Goal: Information Seeking & Learning: Get advice/opinions

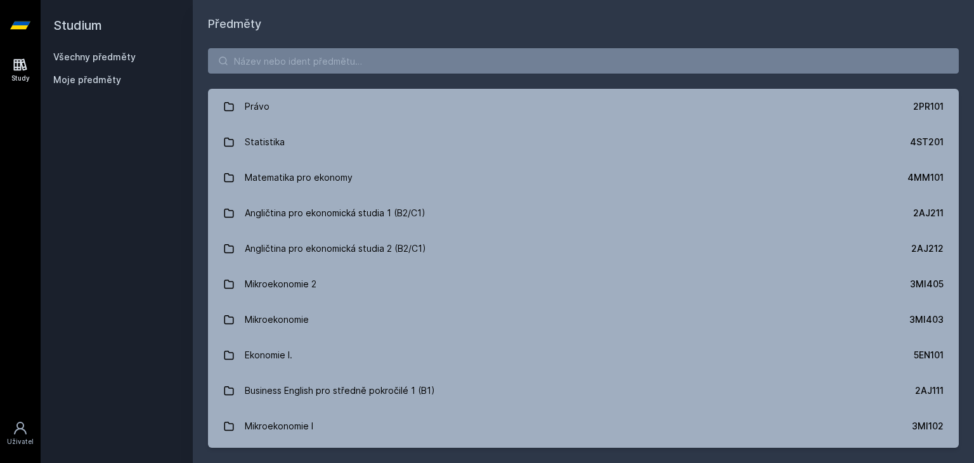
click at [176, 207] on div "Studium Všechny předměty Moje předměty" at bounding box center [117, 231] width 152 height 463
click at [279, 62] on div "[PERSON_NAME] dostávat tipy ohledně studia, nových testů, hodnocení učitelů a p…" at bounding box center [487, 56] width 974 height 113
click at [498, 87] on button "Ne" at bounding box center [490, 82] width 46 height 32
click at [474, 69] on input "search" at bounding box center [583, 60] width 751 height 25
click at [444, 67] on input "search" at bounding box center [583, 60] width 751 height 25
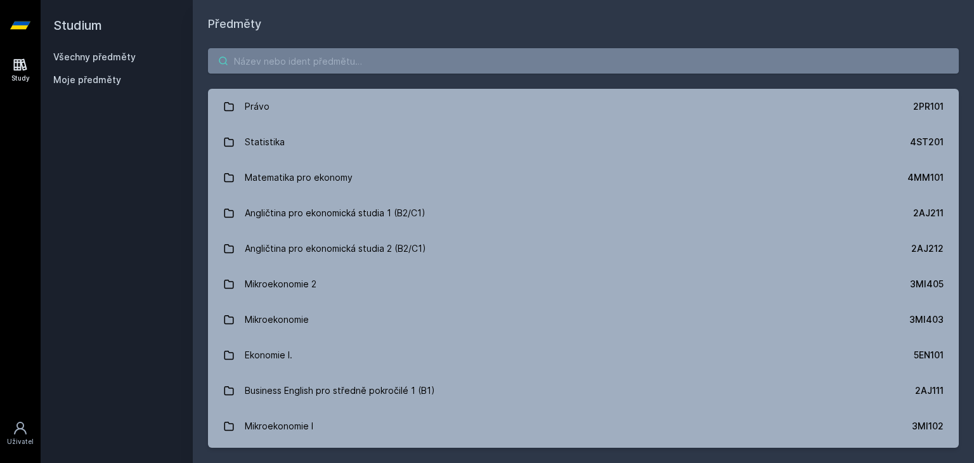
click at [267, 60] on input "search" at bounding box center [583, 60] width 751 height 25
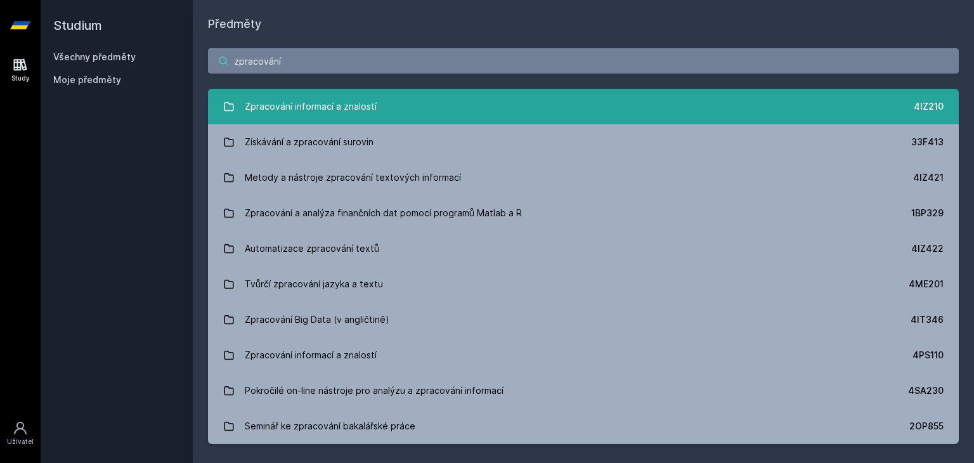
type input "zpracování"
click at [290, 107] on div "Zpracování informací a znalostí" at bounding box center [311, 106] width 132 height 25
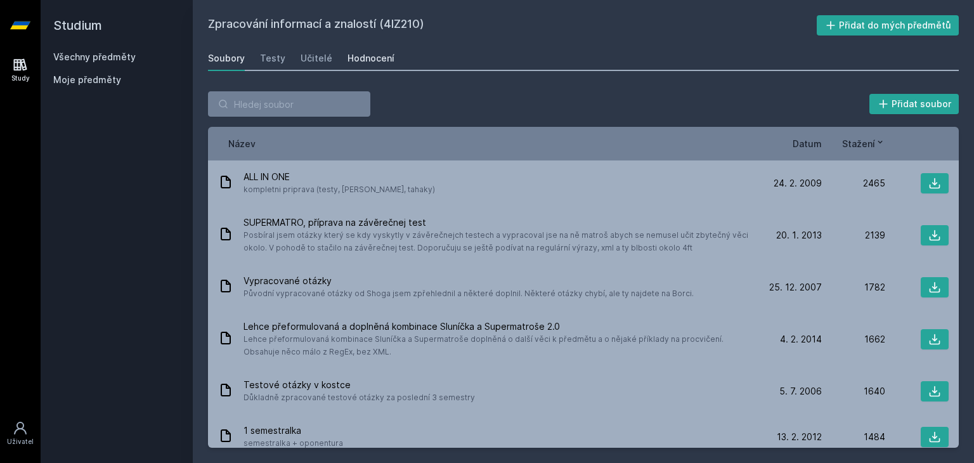
click at [371, 57] on div "Hodnocení" at bounding box center [371, 58] width 47 height 13
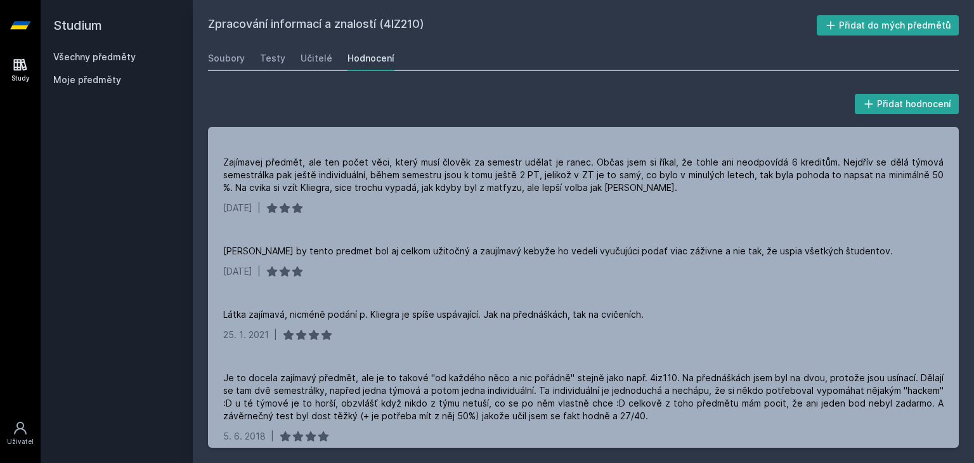
scroll to position [836, 0]
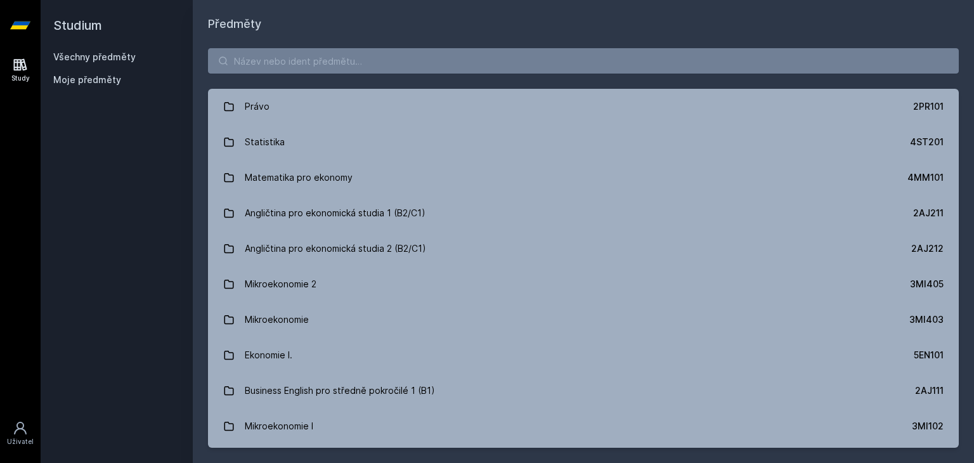
click at [175, 182] on div "Studium Všechny předměty Moje předměty" at bounding box center [117, 231] width 152 height 463
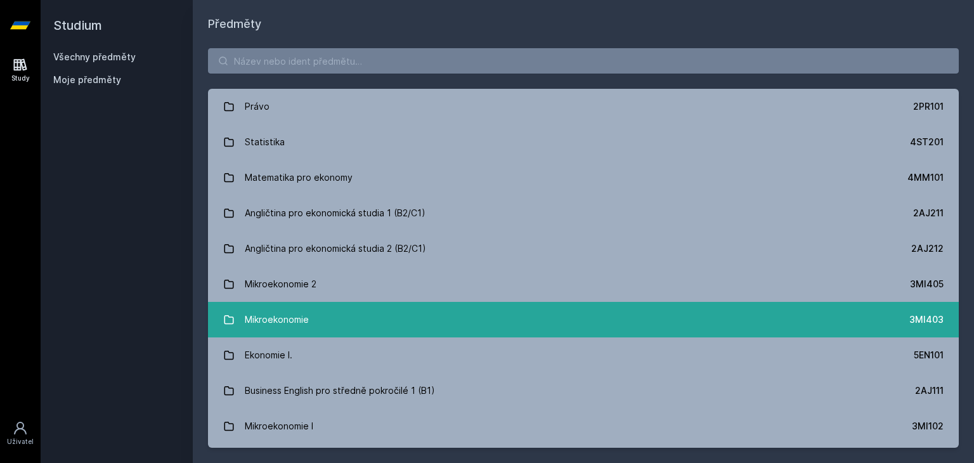
click at [274, 331] on div "Mikroekonomie" at bounding box center [277, 319] width 64 height 25
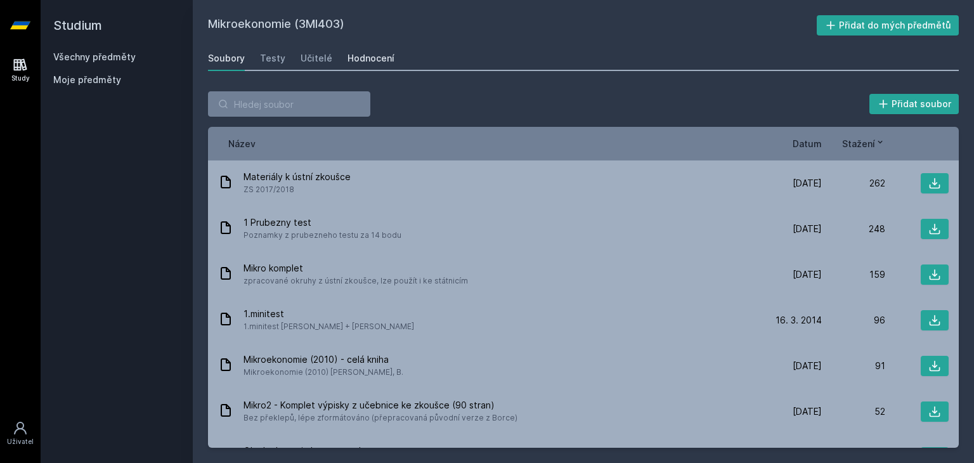
click at [355, 58] on div "Hodnocení" at bounding box center [371, 58] width 47 height 13
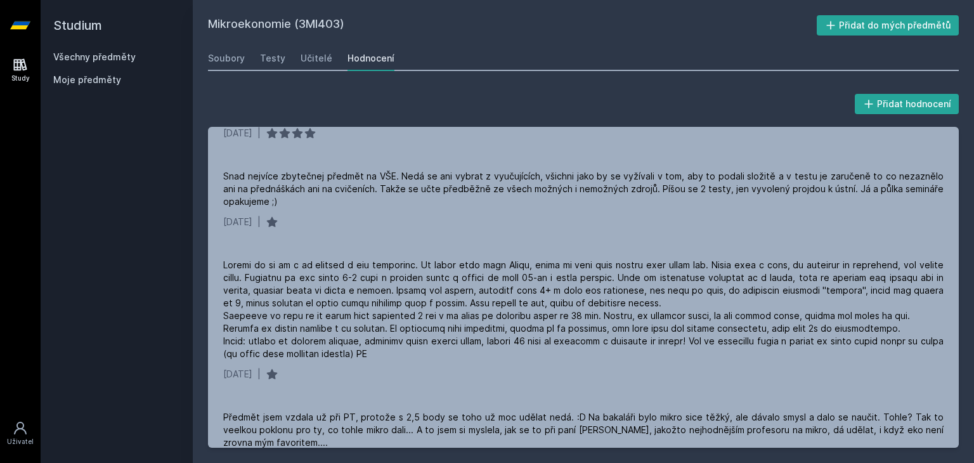
scroll to position [280, 0]
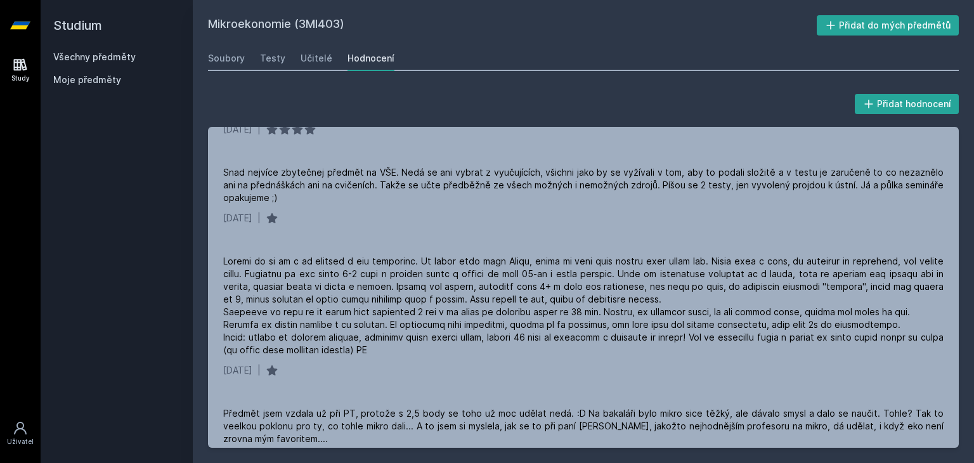
click at [157, 204] on div "Studium Všechny předměty Moje předměty" at bounding box center [117, 231] width 152 height 463
click at [302, 49] on link "Učitelé" at bounding box center [317, 58] width 32 height 25
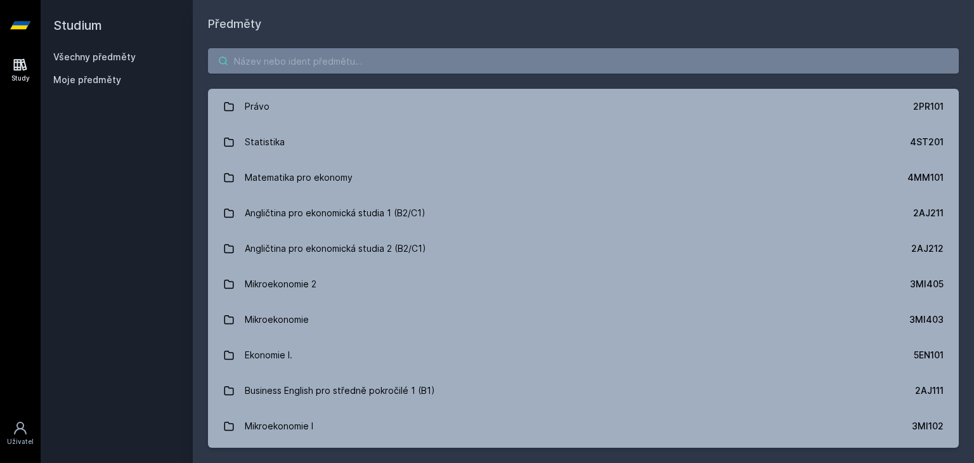
click at [312, 69] on input "search" at bounding box center [583, 60] width 751 height 25
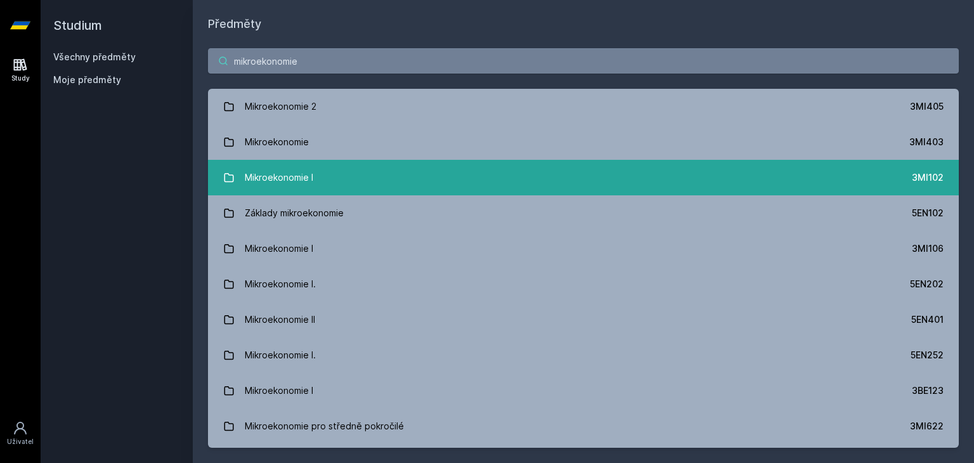
type input "mikroekonomie"
click at [247, 171] on div "Mikroekonomie I" at bounding box center [279, 177] width 68 height 25
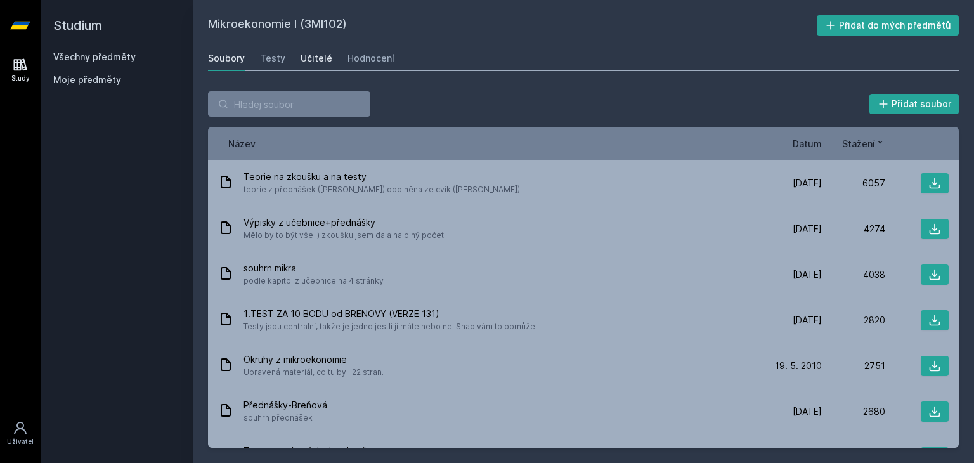
click at [312, 58] on div "Učitelé" at bounding box center [317, 58] width 32 height 13
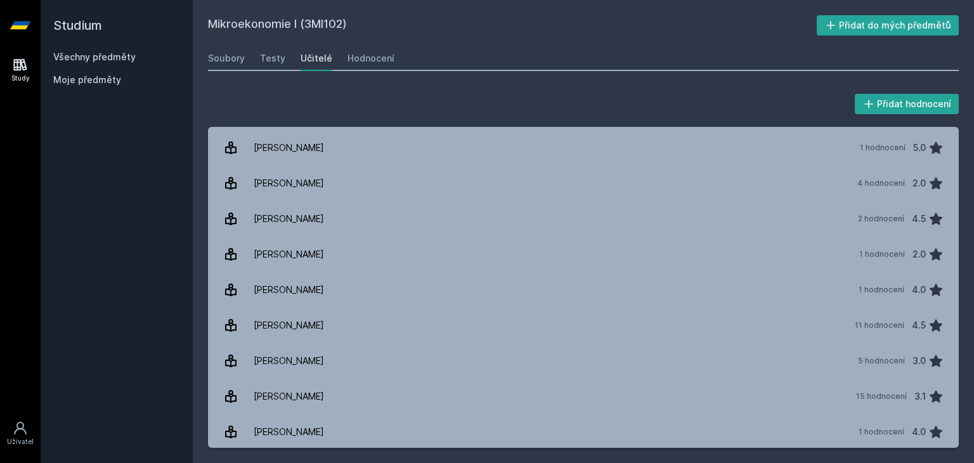
scroll to position [250, 0]
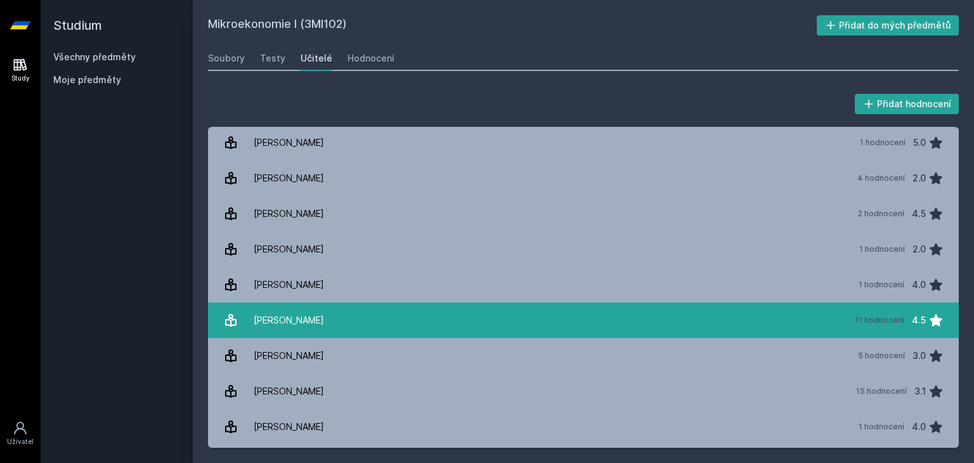
click at [309, 306] on link "Kaňková Eva 11 hodnocení 4.5" at bounding box center [583, 320] width 751 height 36
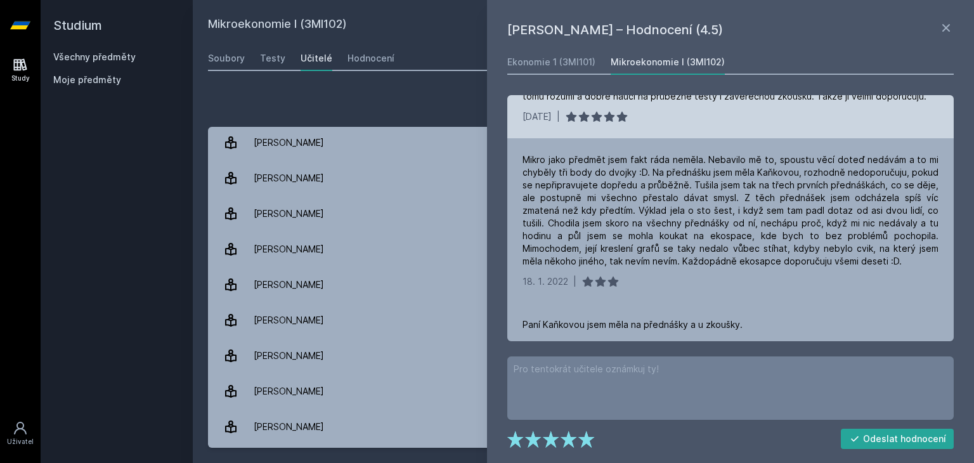
scroll to position [287, 0]
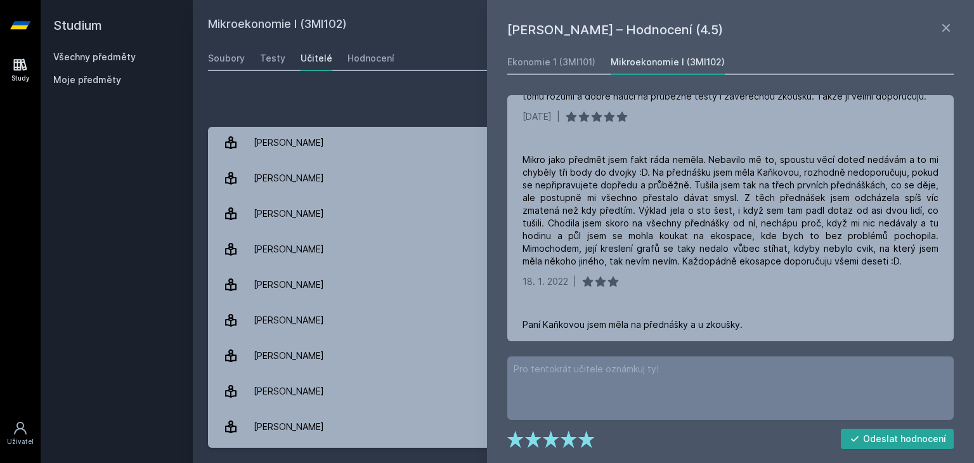
click at [301, 87] on div "Přidat hodnocení [PERSON_NAME] – Hodnocení (4.5) Ekonomie 1 (3MI101) Mikroekono…" at bounding box center [583, 269] width 781 height 387
click at [947, 29] on icon at bounding box center [946, 28] width 8 height 8
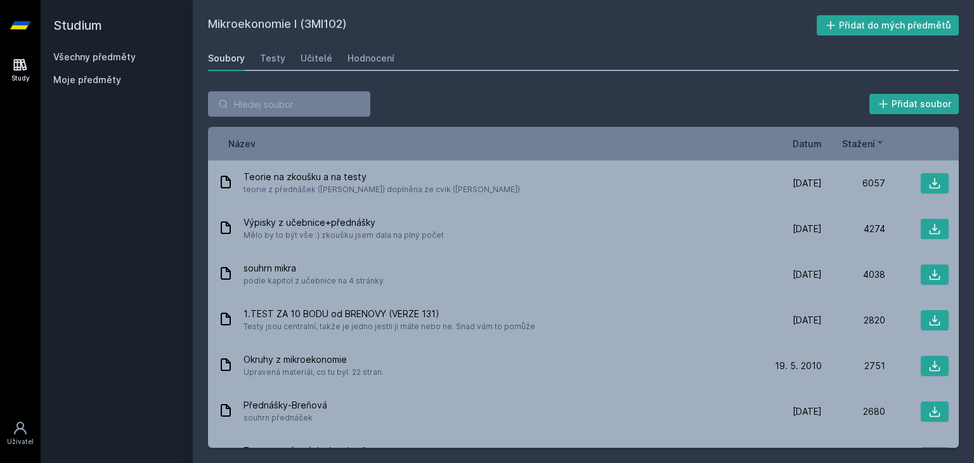
click at [154, 195] on div "Studium Všechny předměty Moje předměty" at bounding box center [117, 231] width 152 height 463
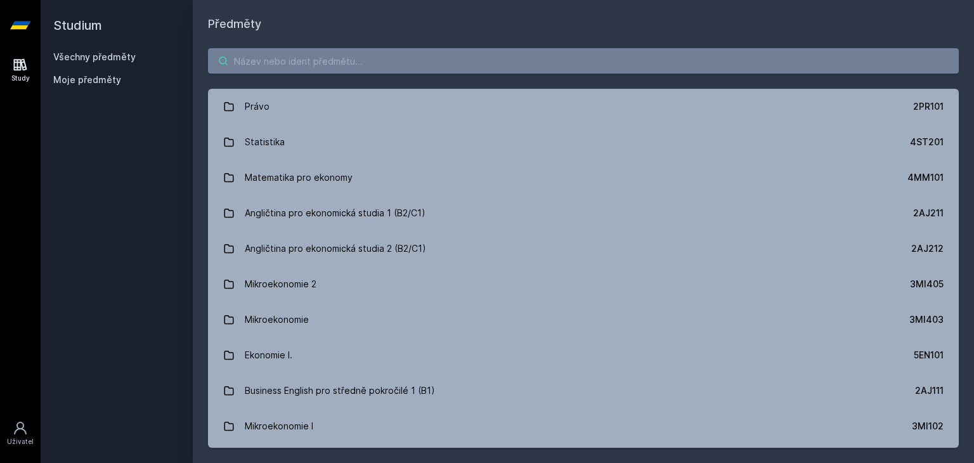
click at [247, 49] on input "search" at bounding box center [583, 60] width 751 height 25
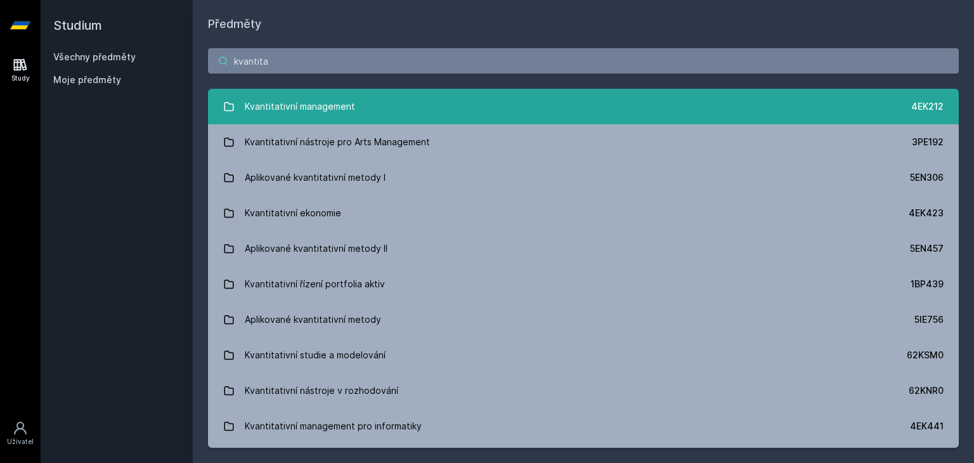
type input "kvantita"
click at [302, 107] on div "Kvantitativní management" at bounding box center [300, 106] width 110 height 25
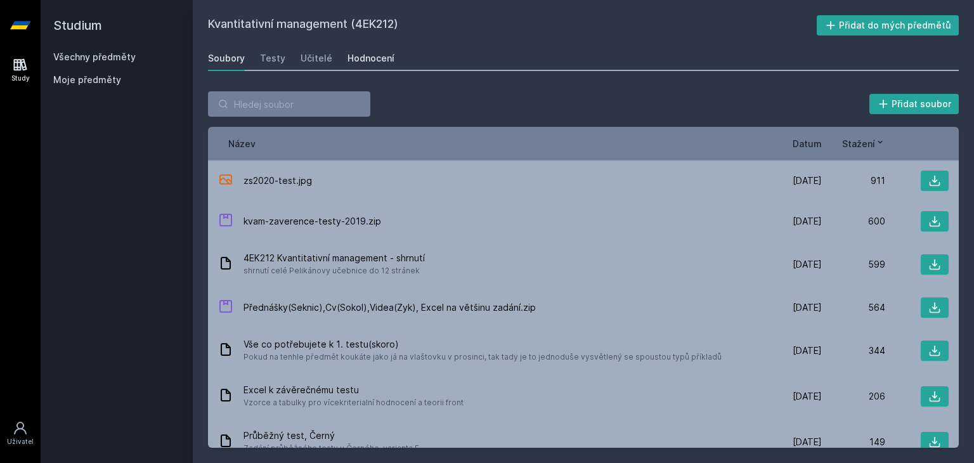
click at [348, 57] on div "Hodnocení" at bounding box center [371, 58] width 47 height 13
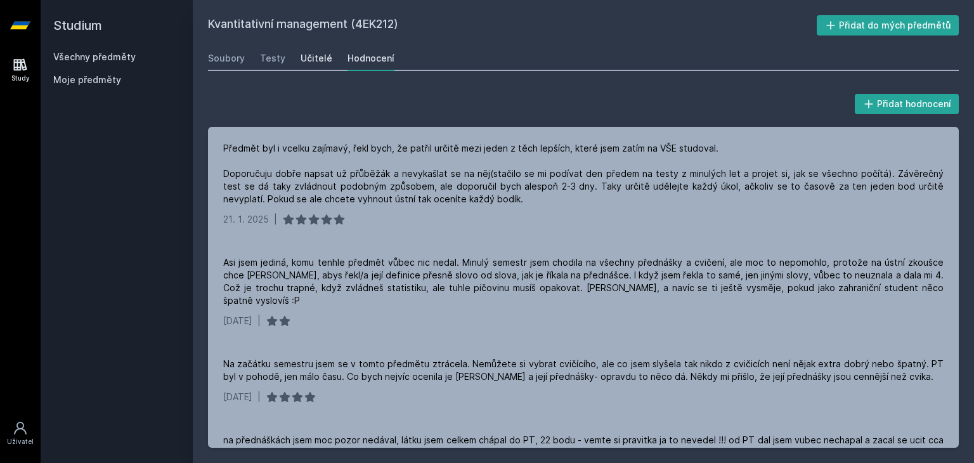
click at [315, 62] on div "Učitelé" at bounding box center [317, 58] width 32 height 13
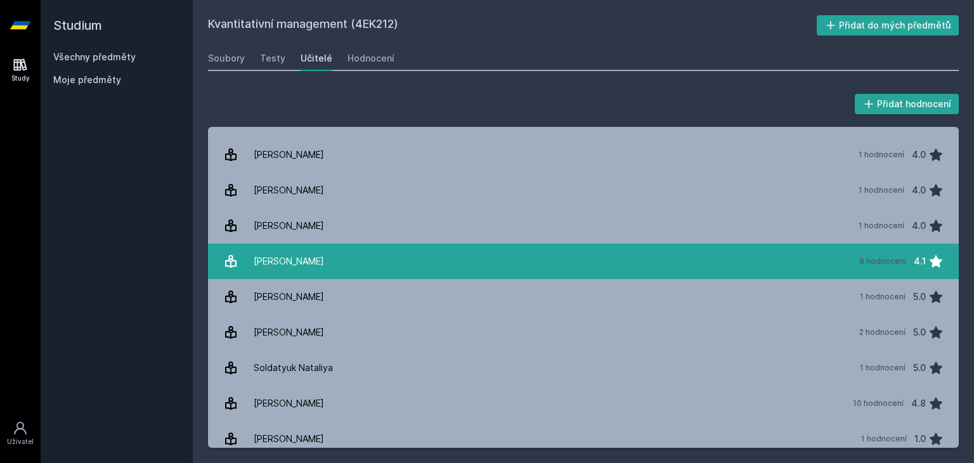
scroll to position [211, 0]
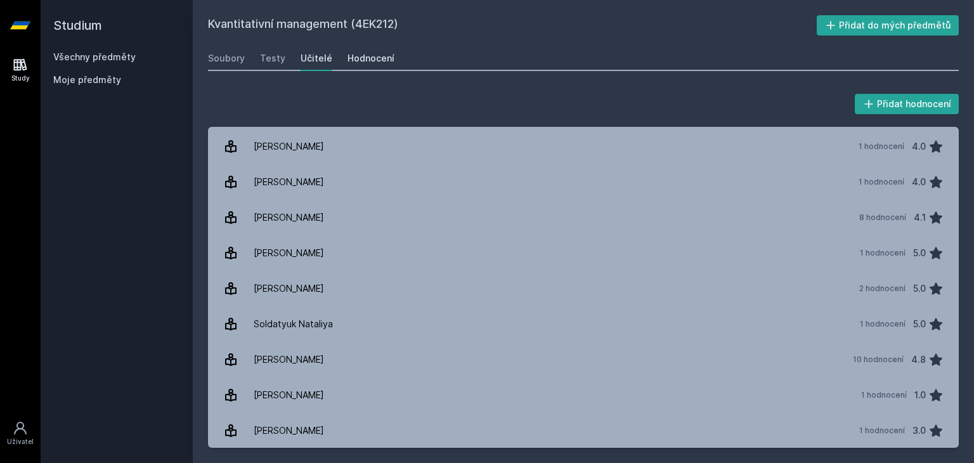
click at [369, 67] on link "Hodnocení" at bounding box center [371, 58] width 47 height 25
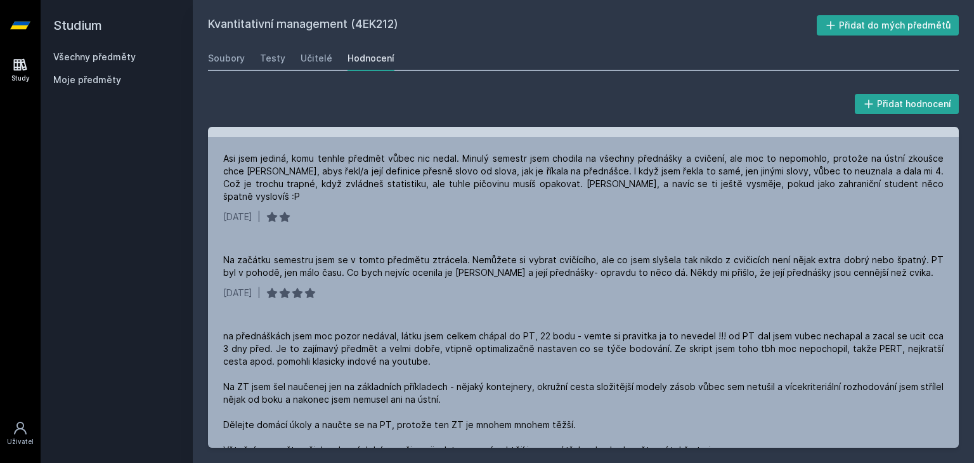
scroll to position [119, 0]
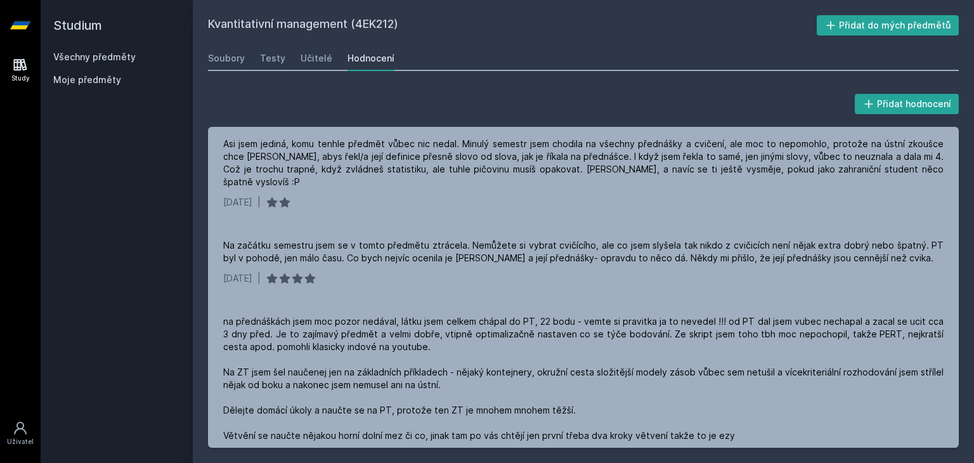
click at [420, 175] on div "Asi jsem jediná, komu tenhle předmět vůbec nic nedal. Minulý semestr jsem chodi…" at bounding box center [583, 163] width 720 height 51
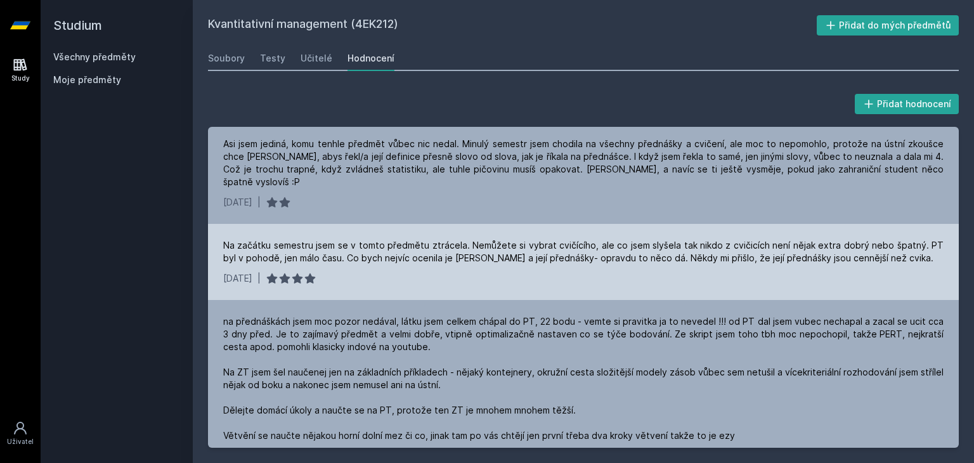
click at [314, 241] on div "Na začátku semestru jsem se v tomto předmětu ztrácela. Nemůžete si vybrat cvičí…" at bounding box center [583, 251] width 720 height 25
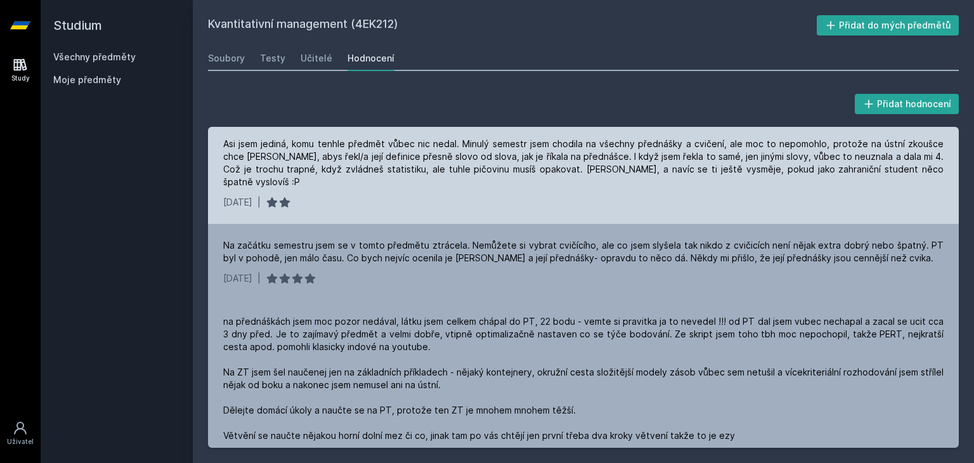
click at [346, 205] on div "Asi jsem jediná, komu tenhle předmět vůbec nic nedal. Minulý semestr jsem chodi…" at bounding box center [583, 172] width 751 height 101
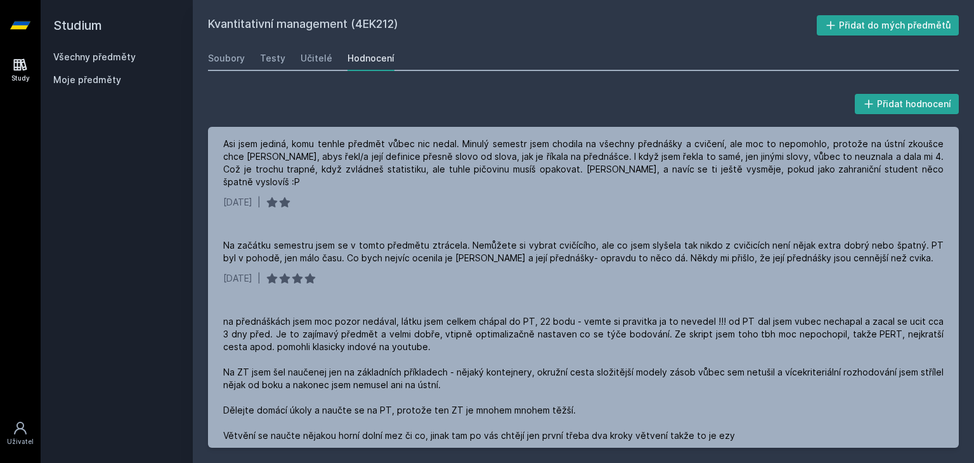
click at [129, 143] on div "Studium Všechny předměty Moje předměty" at bounding box center [117, 231] width 152 height 463
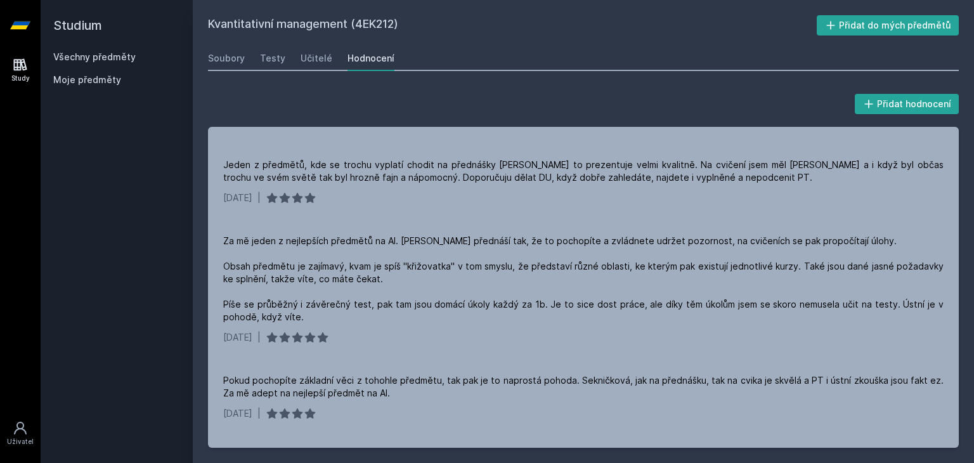
scroll to position [453, 0]
click at [160, 139] on div "Studium Všechny předměty Moje předměty" at bounding box center [117, 231] width 152 height 463
